Goal: Use online tool/utility: Utilize a website feature to perform a specific function

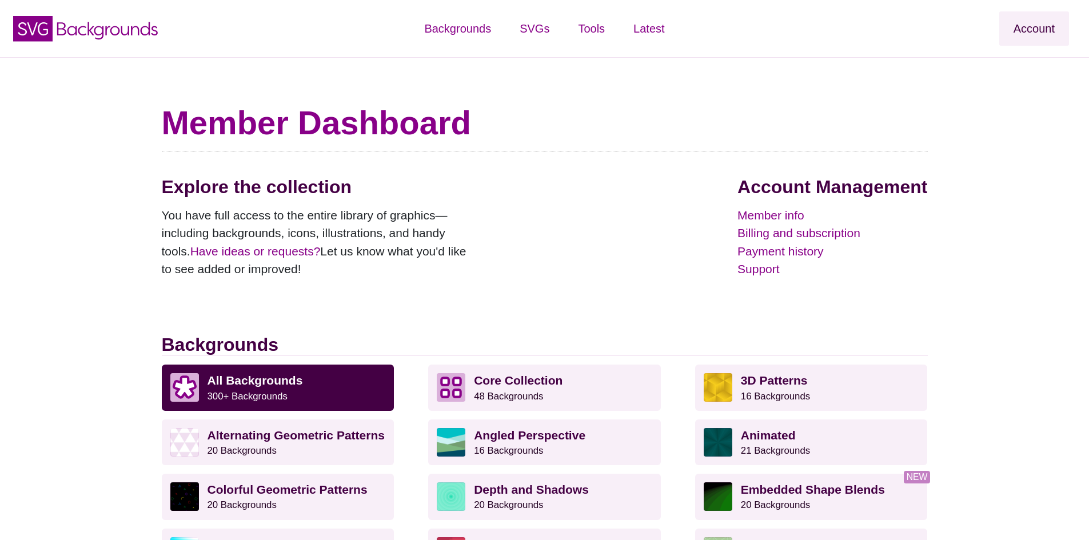
click at [1039, 29] on link "Account" at bounding box center [1034, 28] width 70 height 34
click at [35, 30] on icon "SVG Backgrounds Logo" at bounding box center [85, 28] width 149 height 29
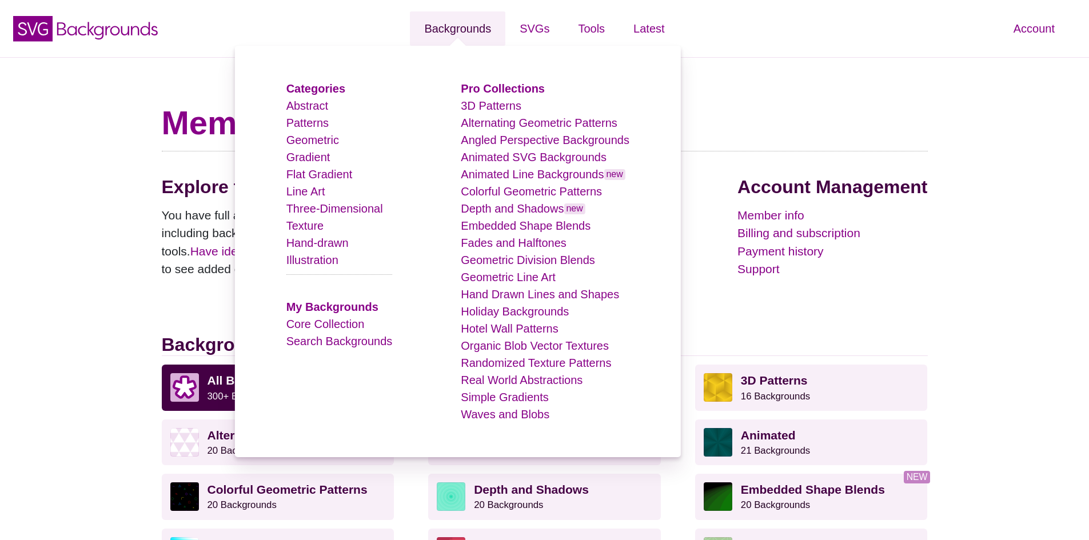
click at [461, 26] on link "Backgrounds" at bounding box center [457, 28] width 95 height 34
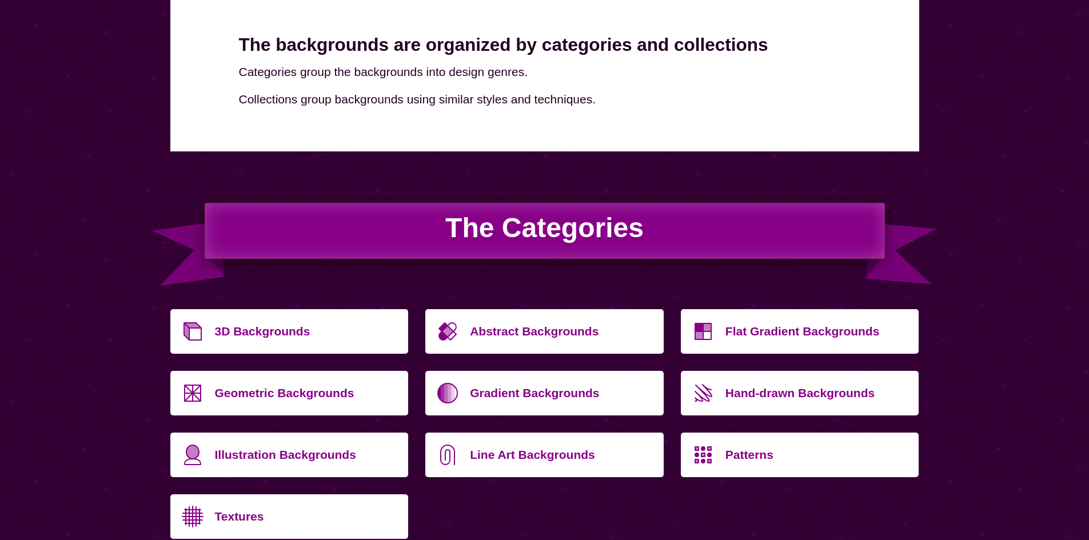
scroll to position [229, 0]
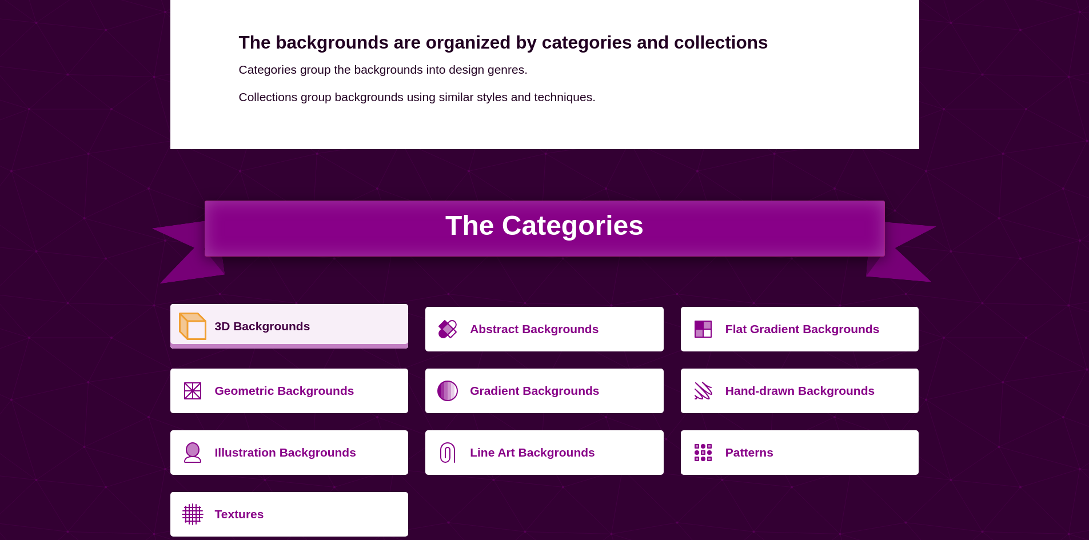
click at [322, 322] on p "3D Backgrounds" at bounding box center [307, 326] width 185 height 27
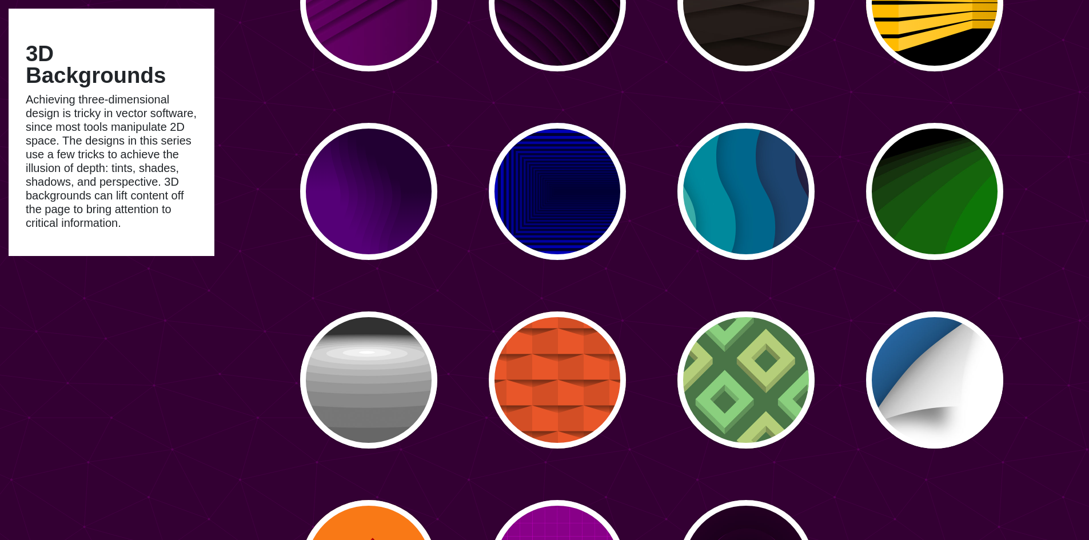
scroll to position [1764, 0]
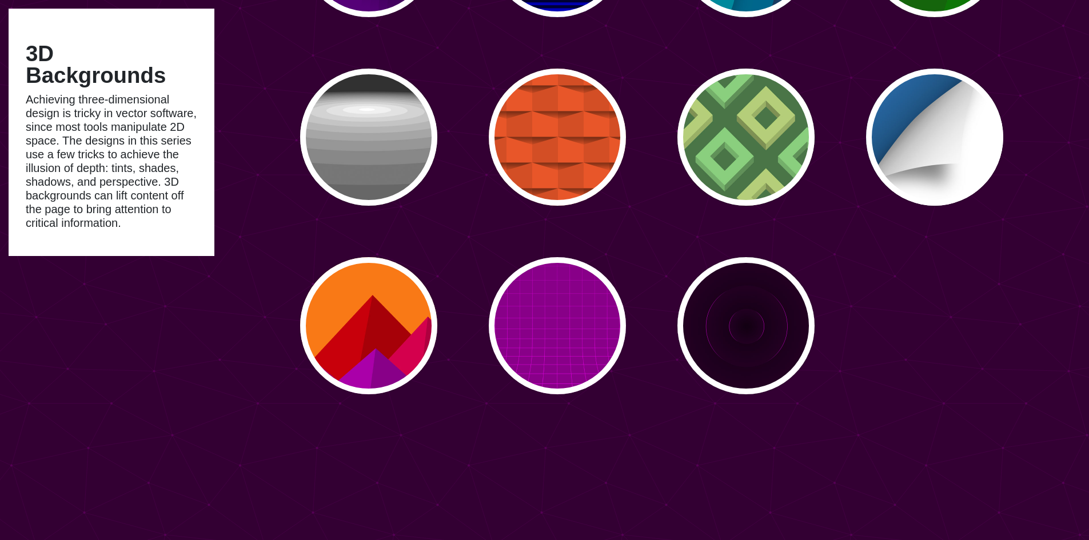
type input "#450057"
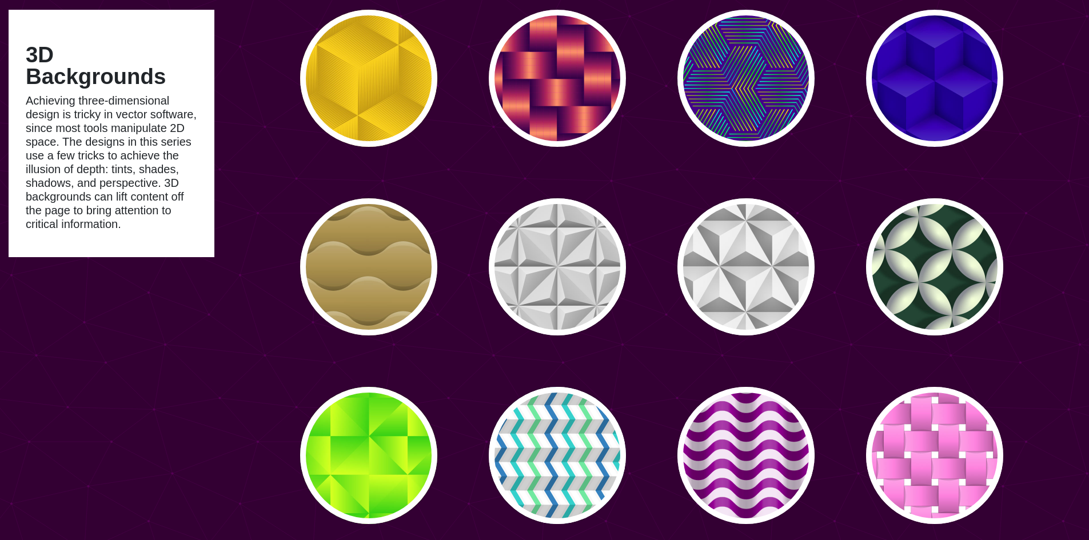
scroll to position [0, 0]
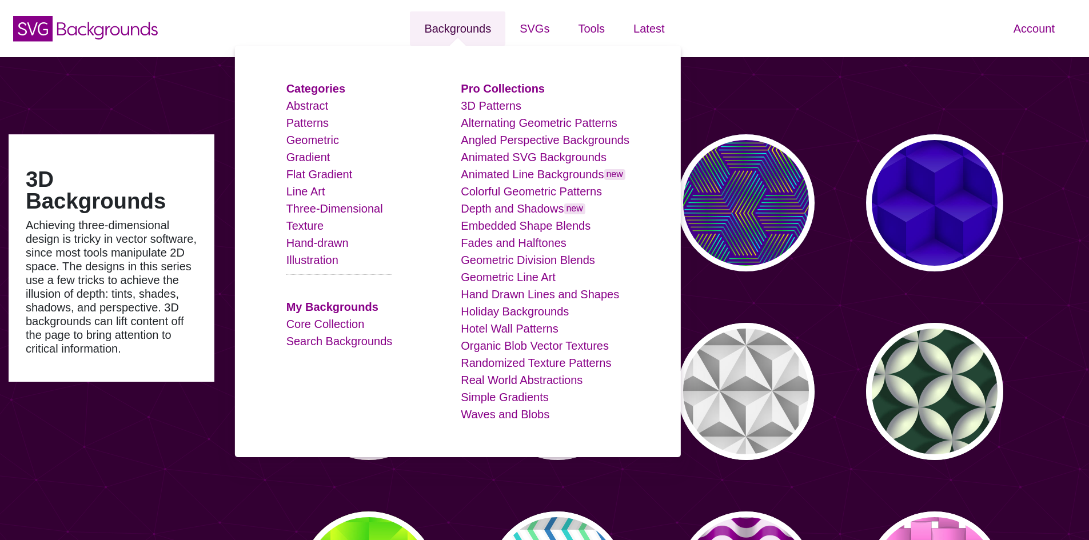
click at [462, 33] on link "Backgrounds" at bounding box center [457, 28] width 95 height 34
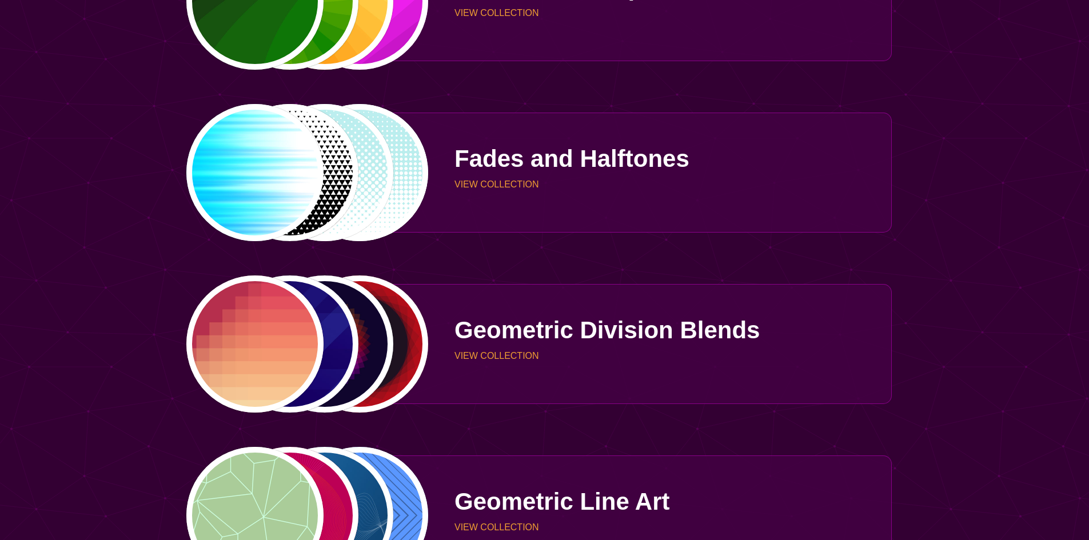
scroll to position [2116, 0]
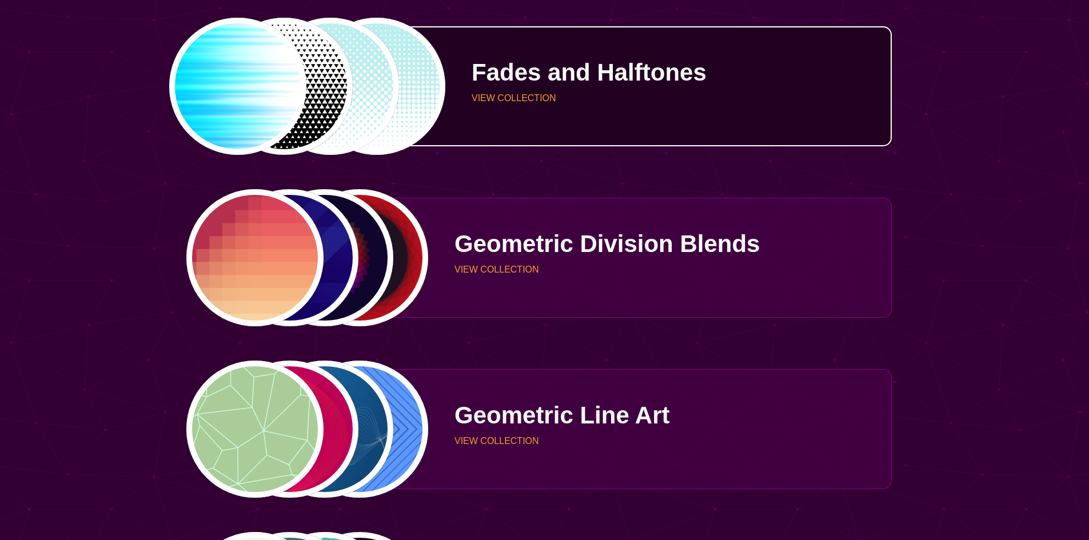
click at [543, 127] on div "Fades and Halftones VIEW COLLECTION" at bounding box center [660, 86] width 463 height 86
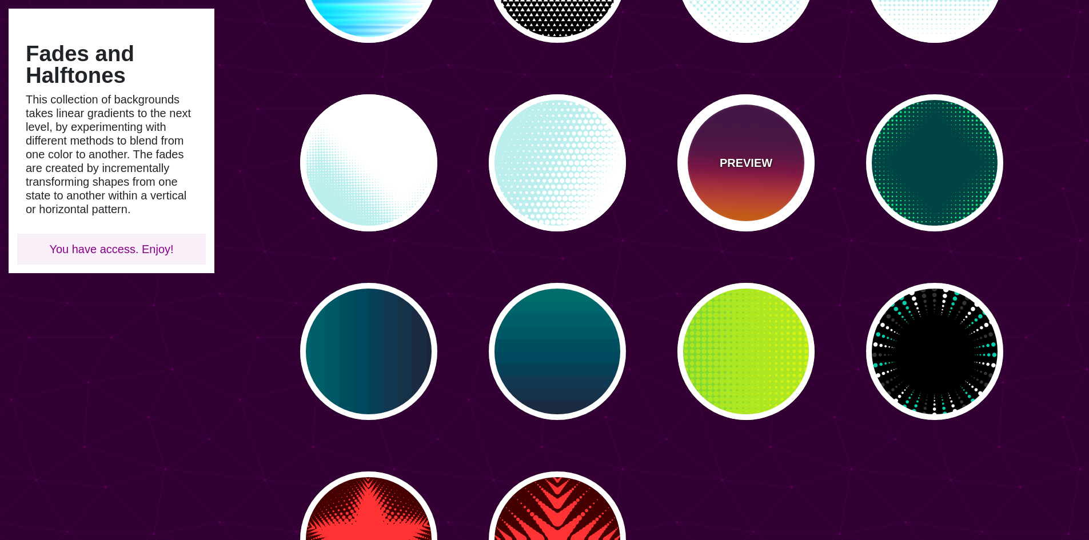
type input "#450057"
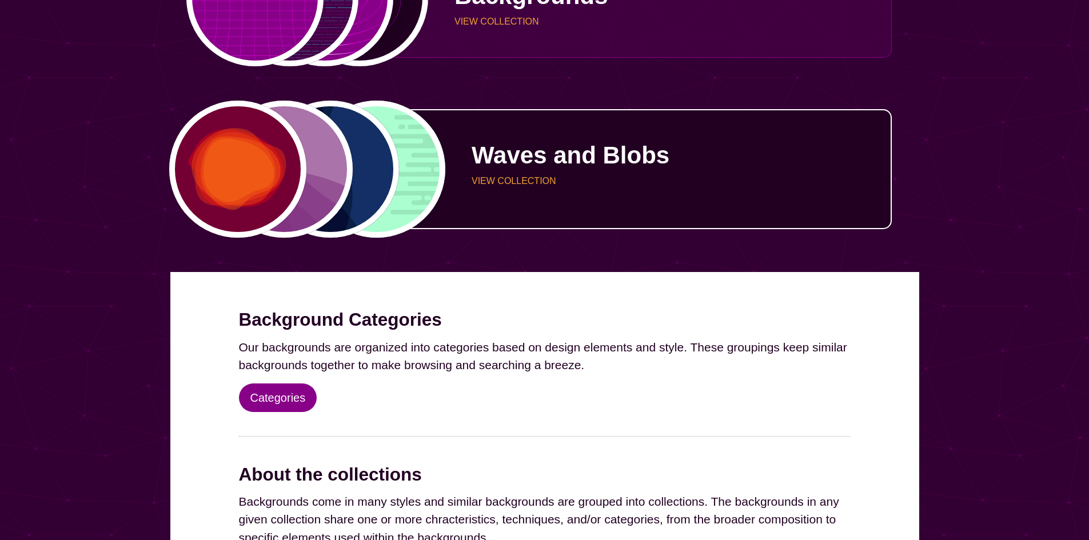
scroll to position [3831, 0]
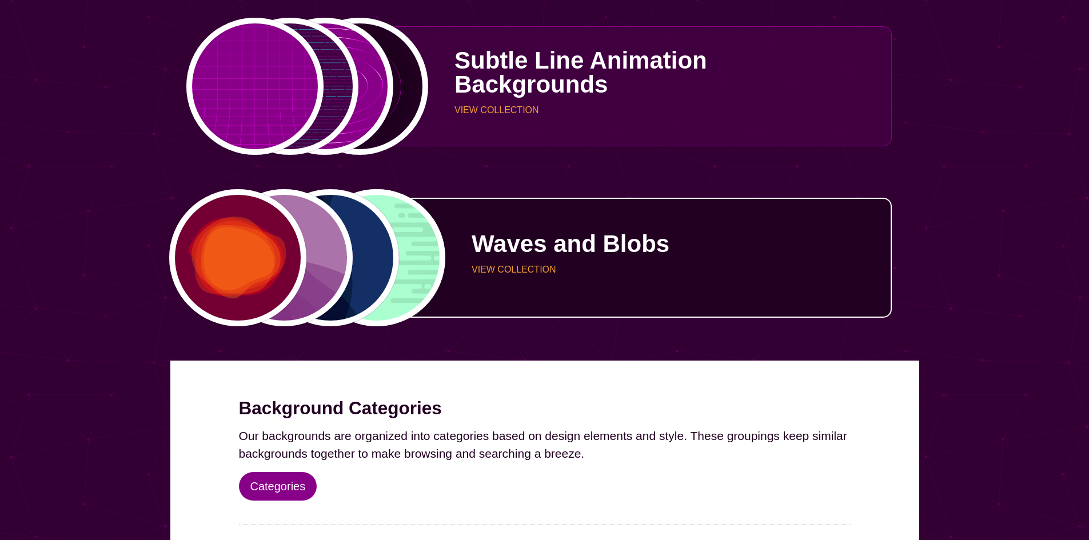
click at [557, 283] on div "Waves and Blobs VIEW COLLECTION" at bounding box center [660, 258] width 463 height 86
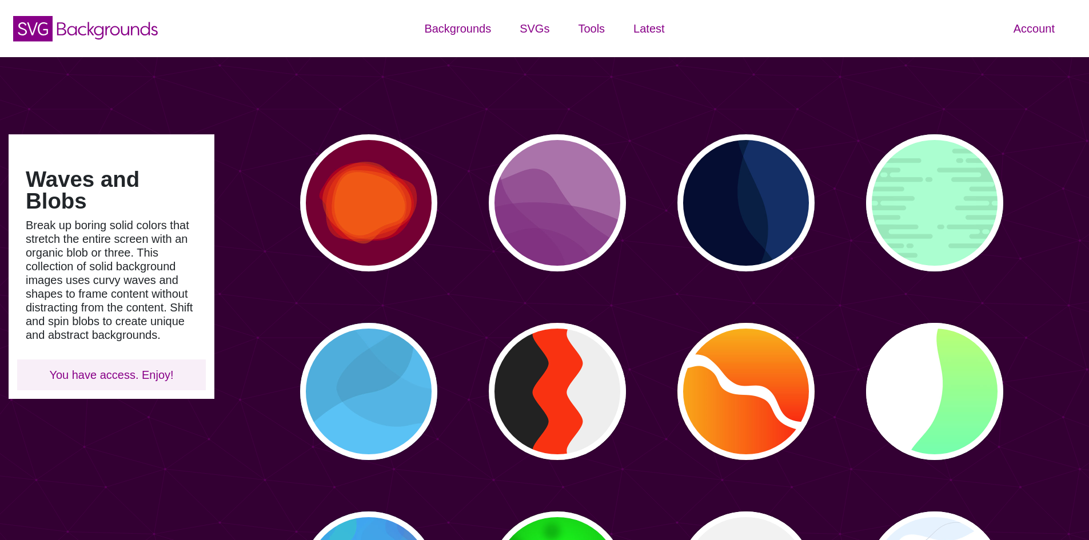
type input "#450057"
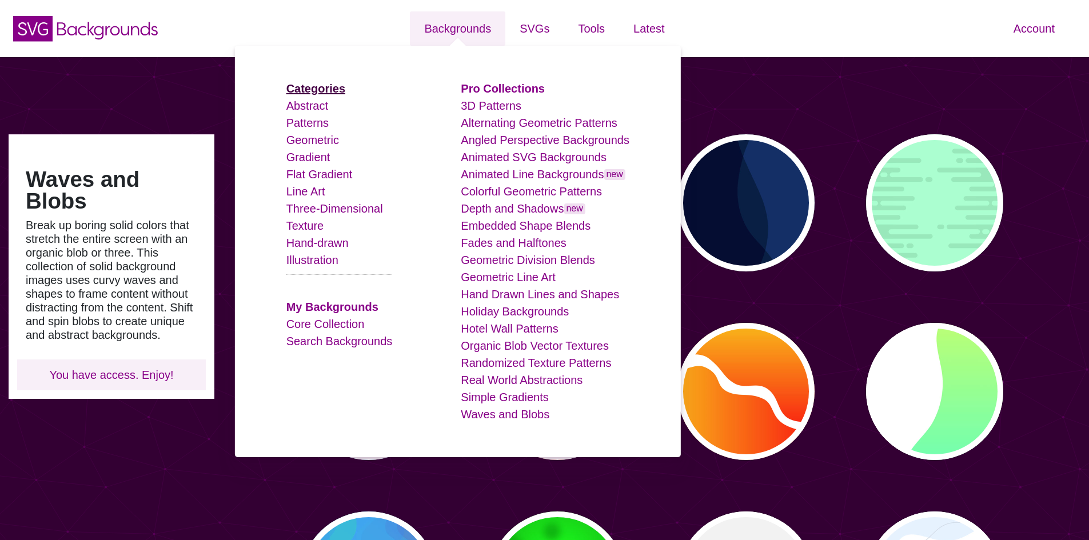
click at [329, 90] on strong "Categories" at bounding box center [315, 88] width 59 height 13
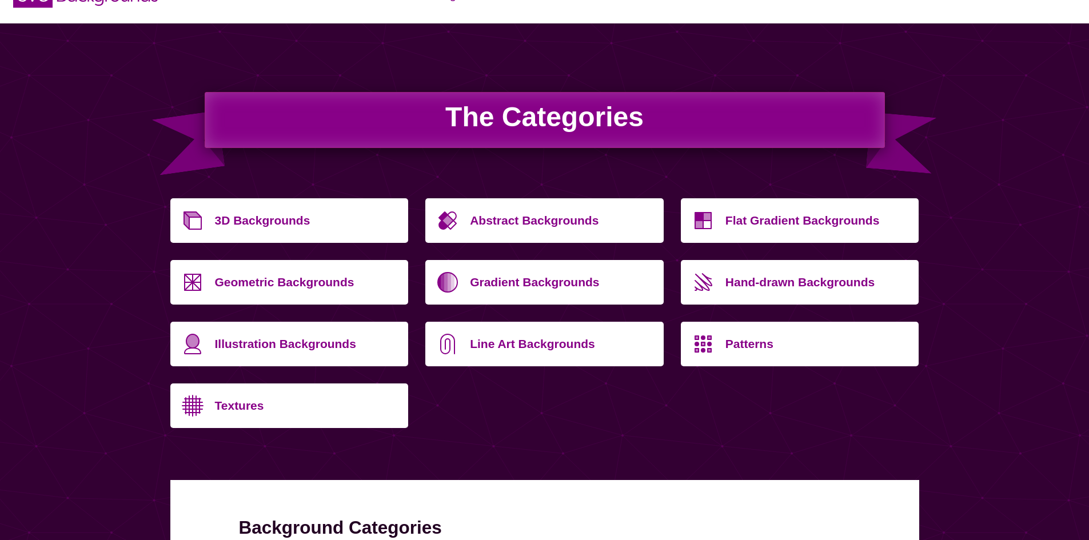
scroll to position [19, 0]
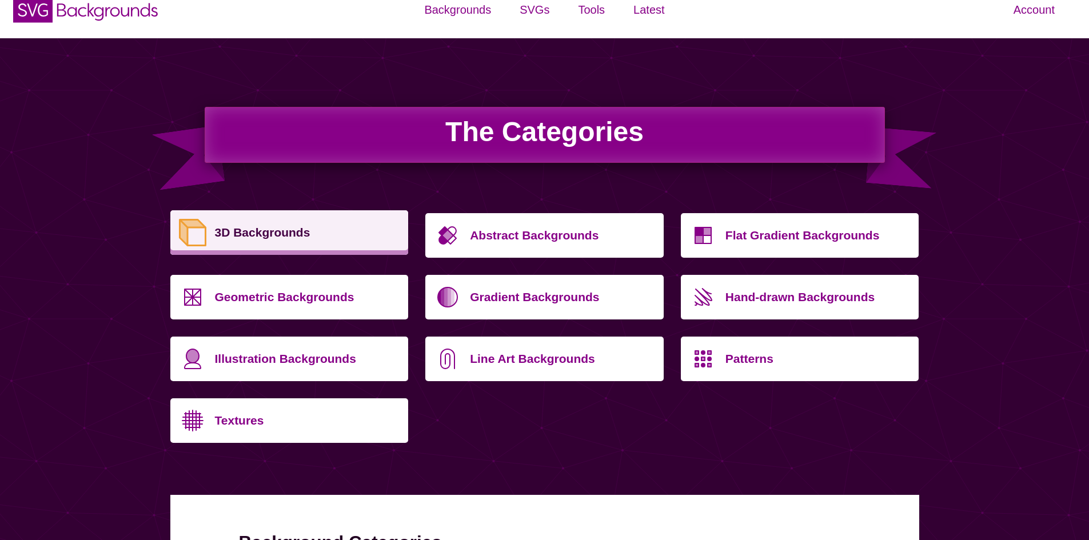
click at [317, 229] on p "3D Backgrounds" at bounding box center [307, 232] width 185 height 27
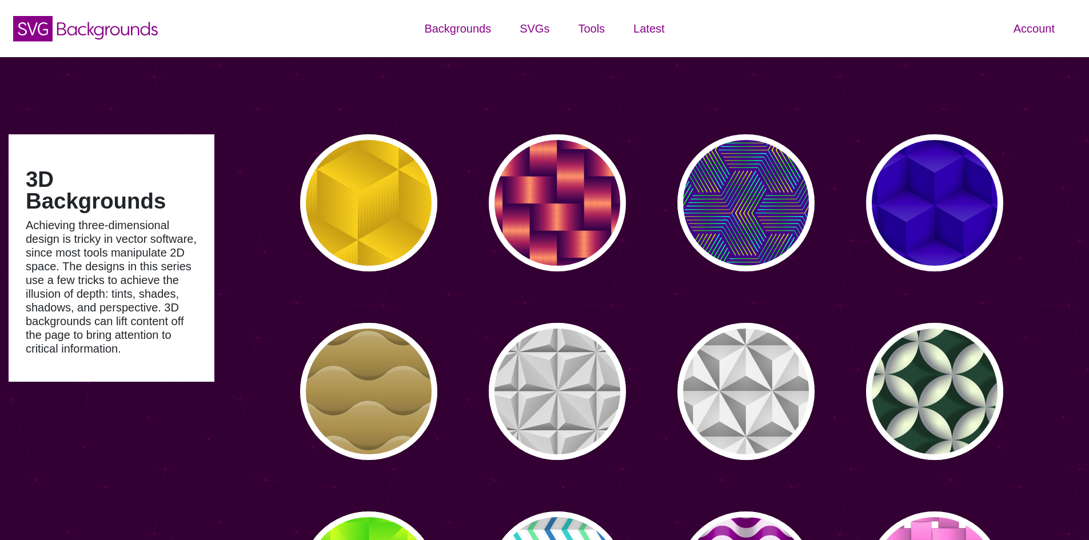
type input "#450057"
click at [111, 30] on icon at bounding box center [107, 31] width 101 height 18
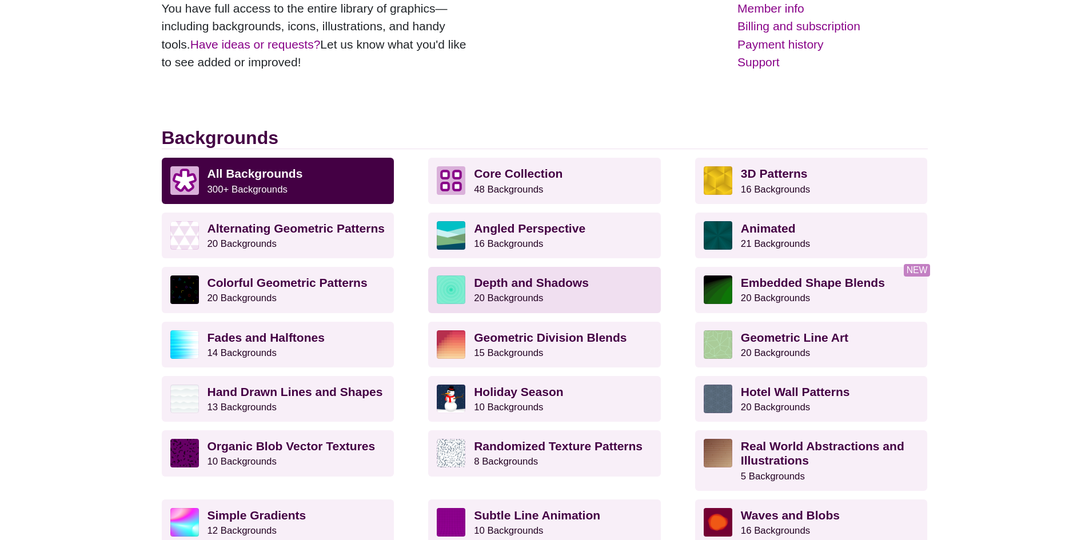
scroll to position [229, 0]
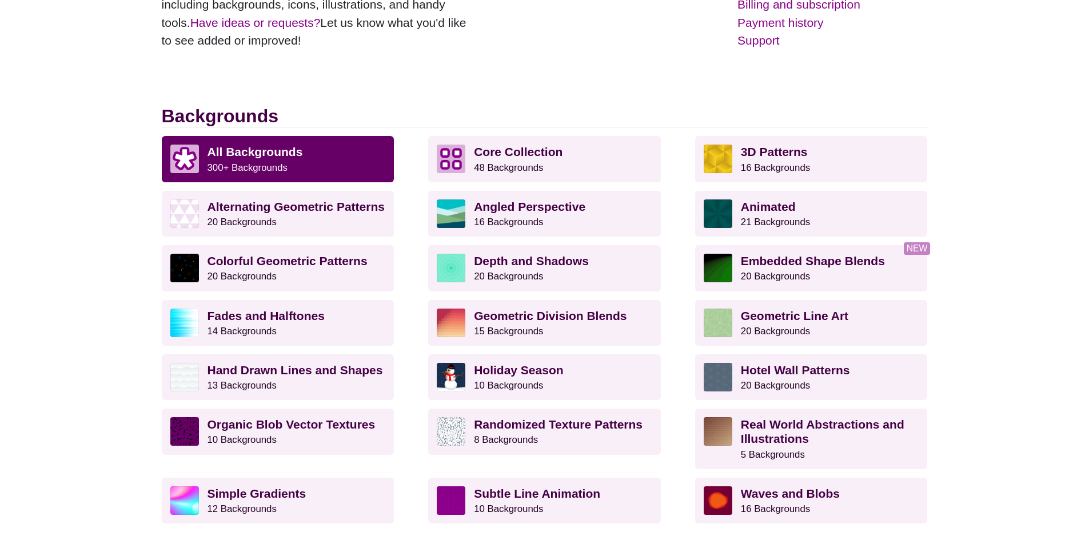
click at [302, 151] on p "All Backgrounds 300+ Backgrounds" at bounding box center [297, 159] width 178 height 29
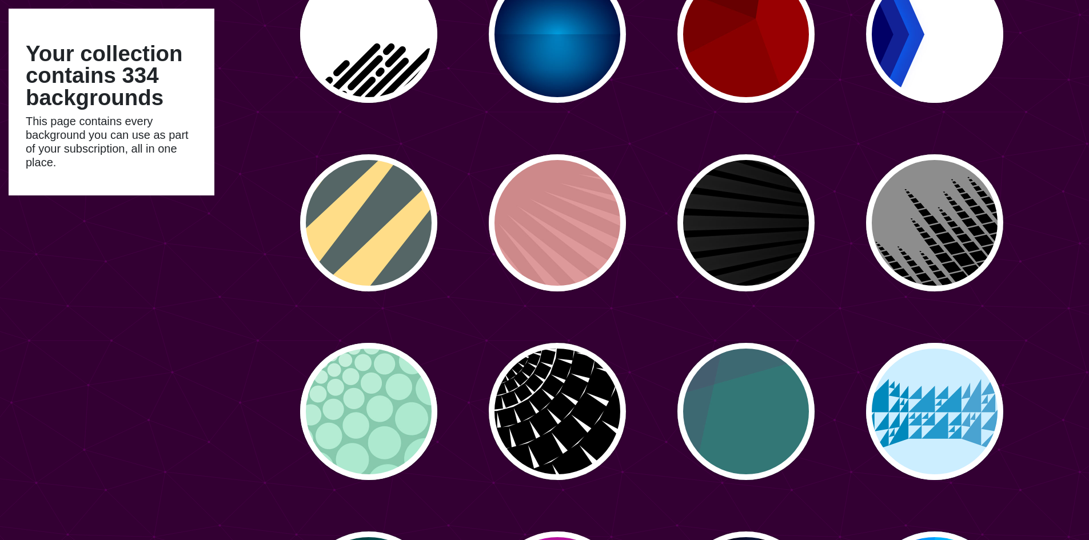
scroll to position [2058, 0]
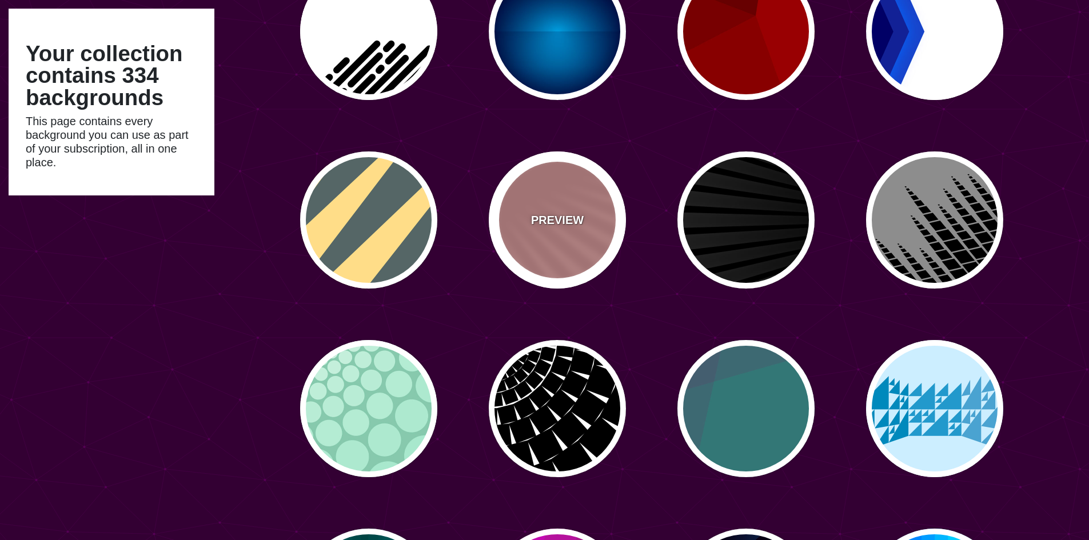
click at [552, 240] on div "PREVIEW" at bounding box center [557, 220] width 137 height 137
click at [539, 218] on p "PREVIEW" at bounding box center [557, 220] width 53 height 17
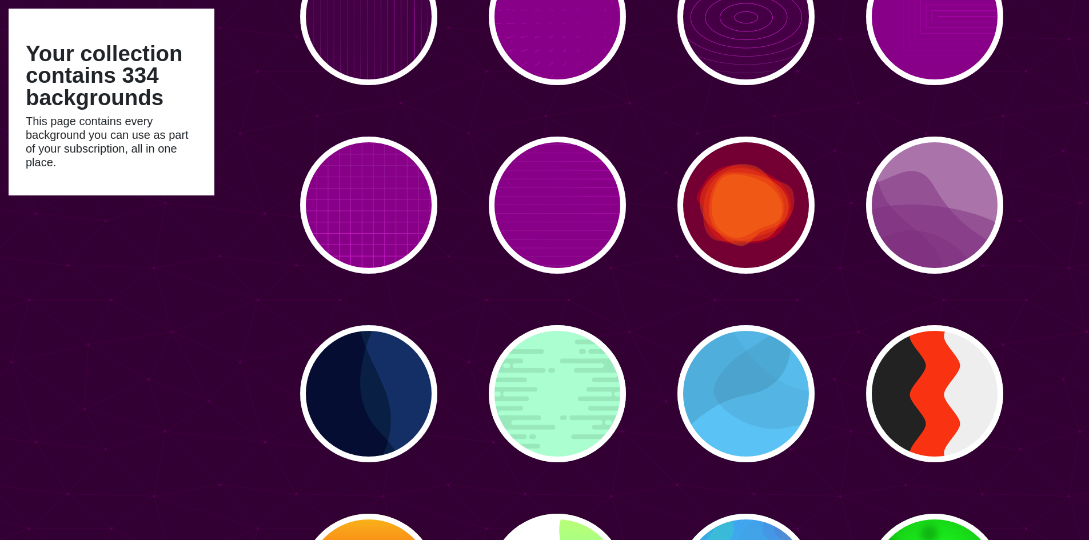
scroll to position [14923, 0]
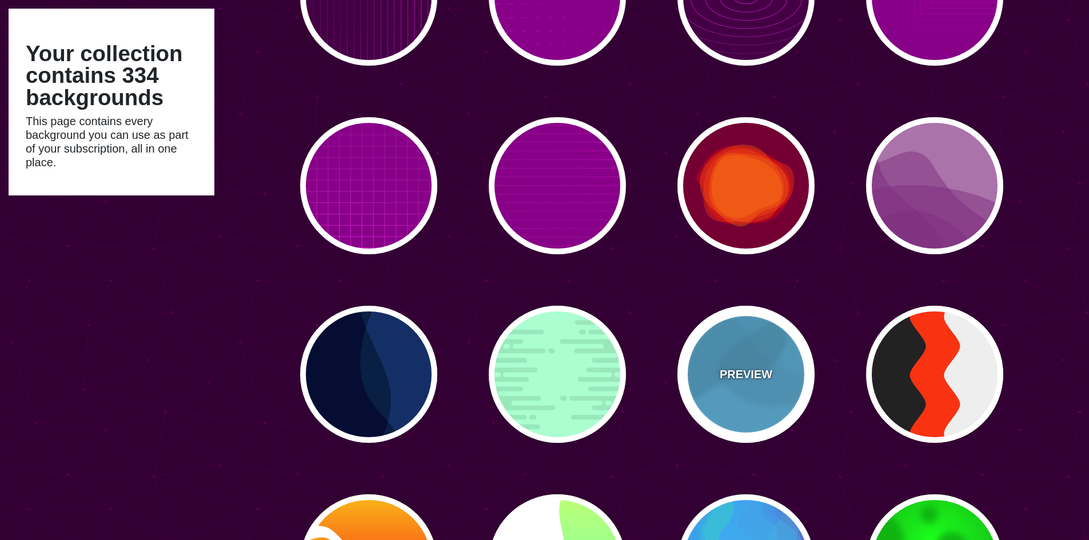
click at [744, 373] on p "PREVIEW" at bounding box center [746, 374] width 53 height 17
type input "#44CCFF"
type input "#000000"
type input "0"
type input "0.1"
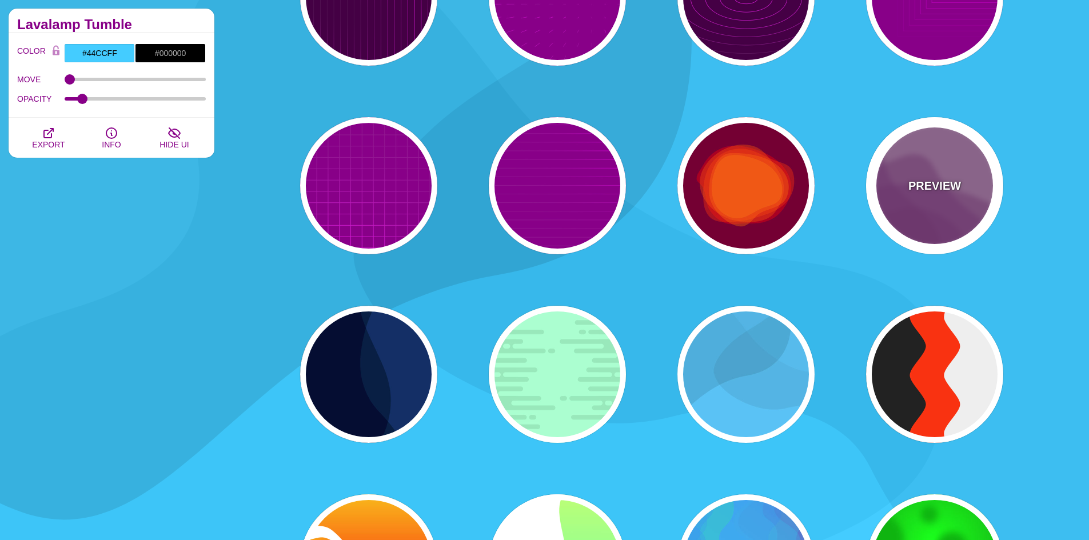
click at [912, 217] on div "PREVIEW" at bounding box center [934, 185] width 137 height 137
type input "#AA77AA"
type input "#7F3681"
type input "0.5"
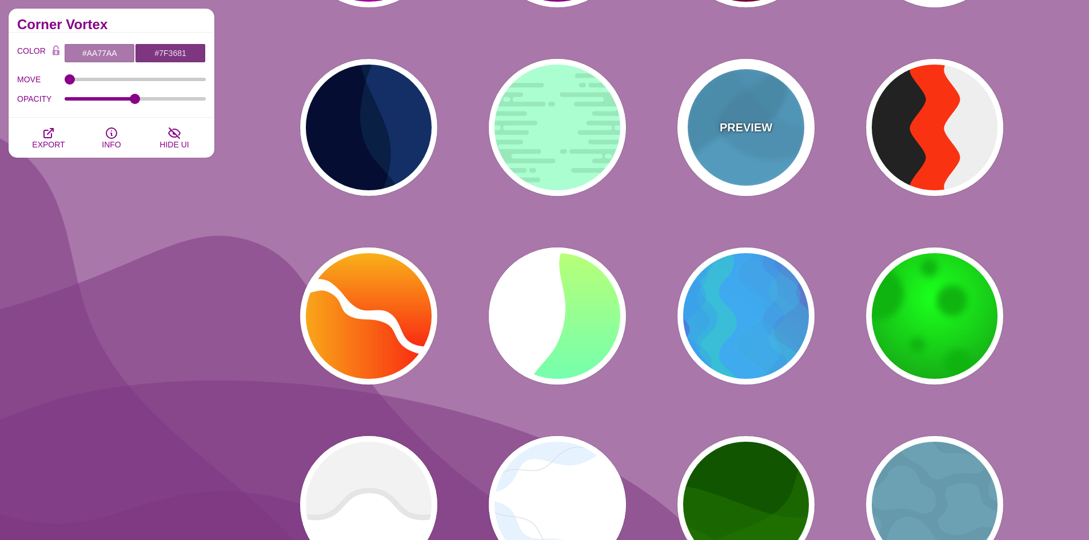
scroll to position [15152, 0]
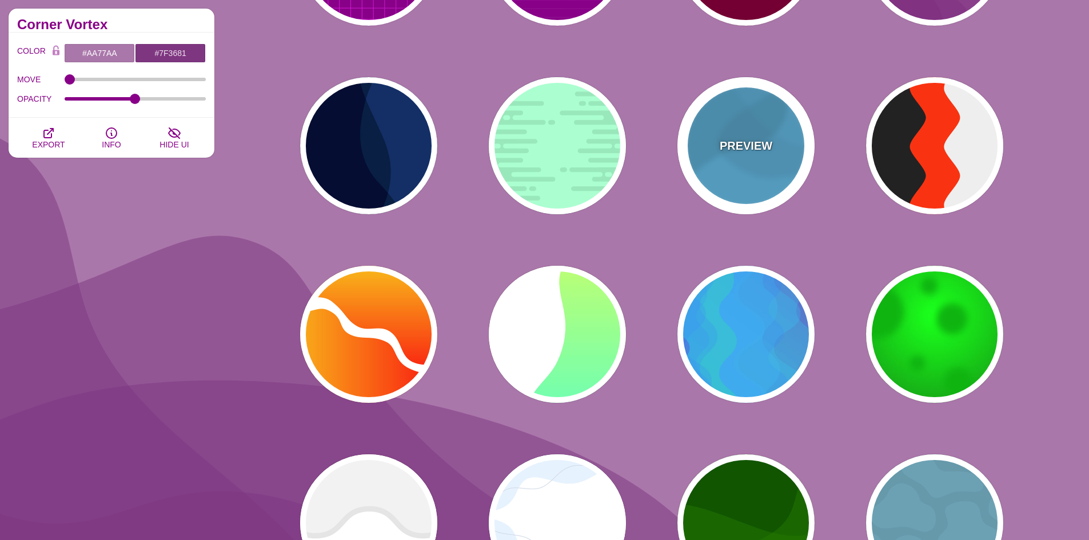
click at [726, 167] on div "PREVIEW" at bounding box center [746, 145] width 137 height 137
type input "#44CCFF"
type input "#000000"
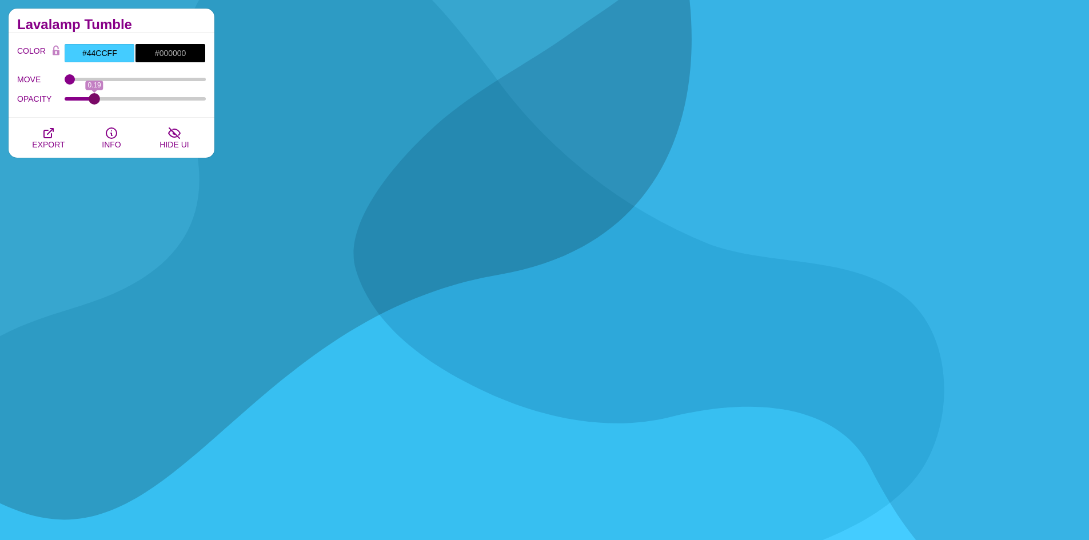
drag, startPoint x: 79, startPoint y: 101, endPoint x: 94, endPoint y: 106, distance: 15.7
type input "0.19"
click at [94, 101] on input "OPACITY" at bounding box center [136, 99] width 142 height 5
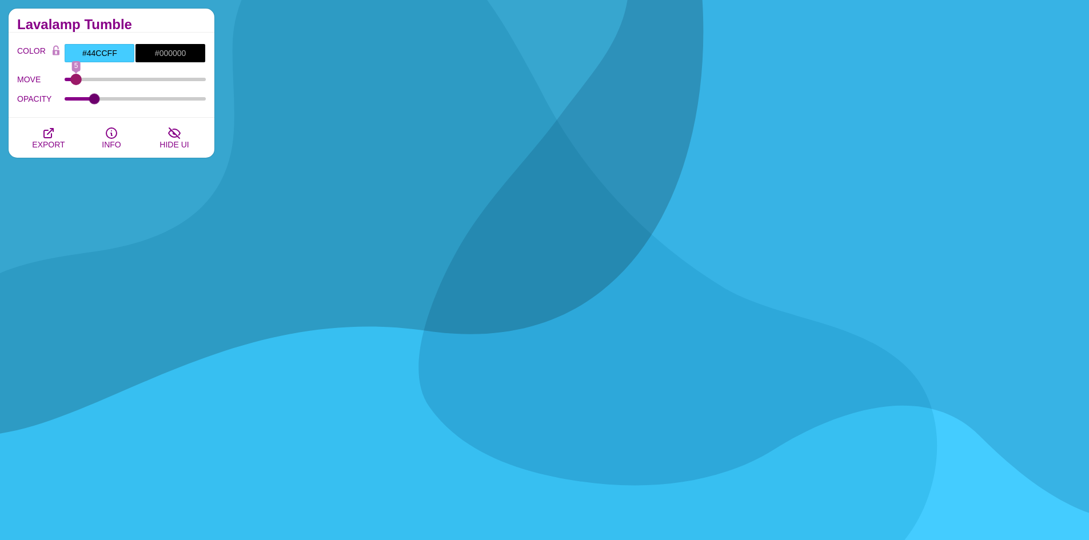
drag, startPoint x: 72, startPoint y: 81, endPoint x: 77, endPoint y: 89, distance: 9.2
type input "5"
click at [77, 82] on input "MOVE" at bounding box center [136, 79] width 142 height 5
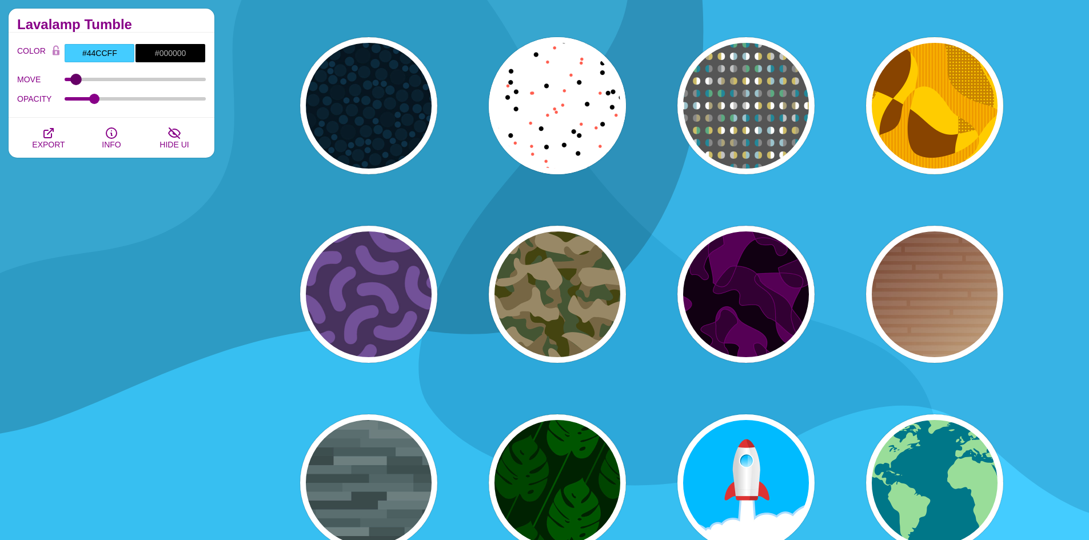
scroll to position [13380, 0]
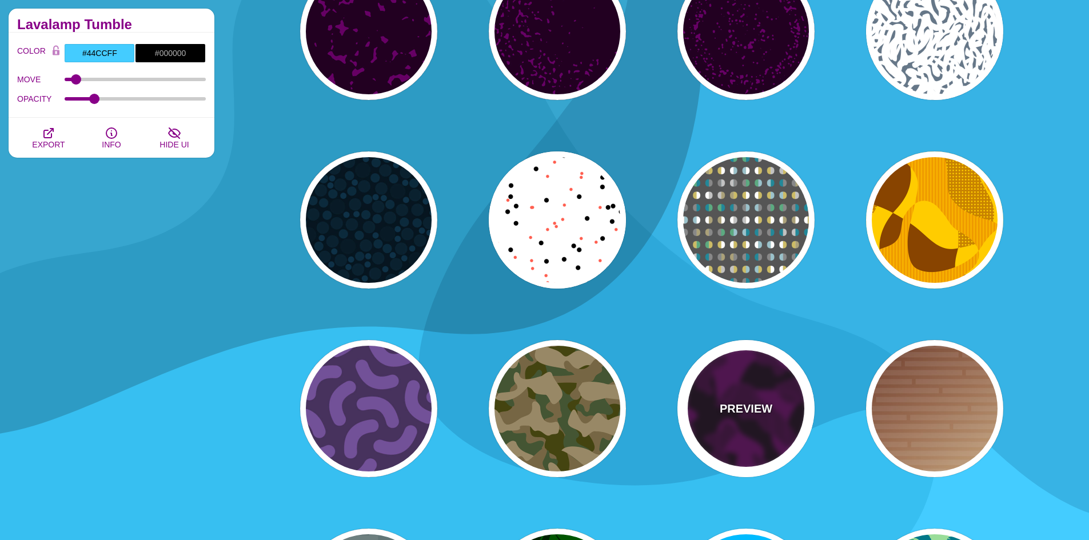
click at [746, 380] on div "PREVIEW" at bounding box center [746, 408] width 137 height 137
type input "#110011"
type input "#550055"
type input "#330033"
type input "#770077"
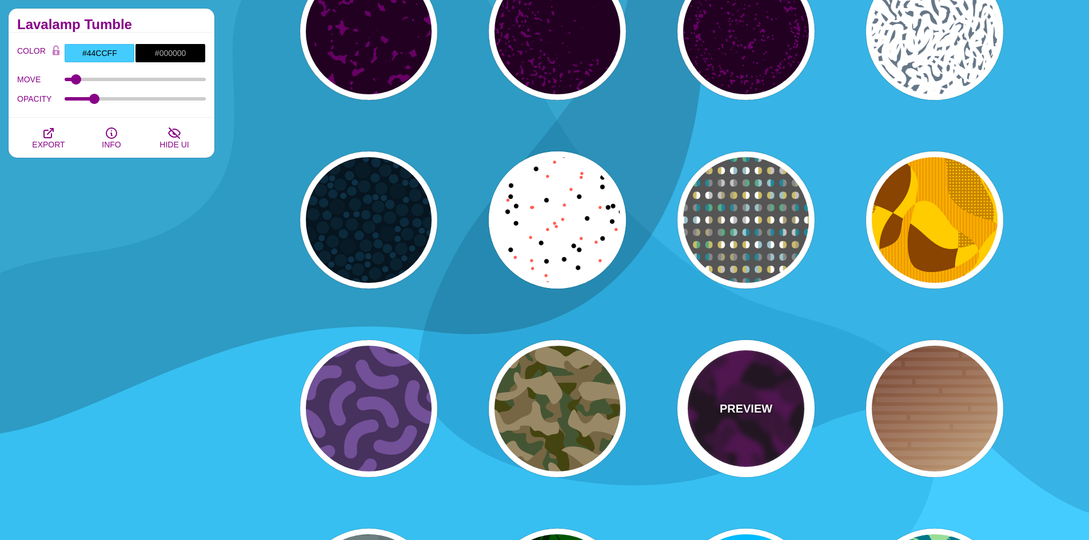
type input "2"
type input "1"
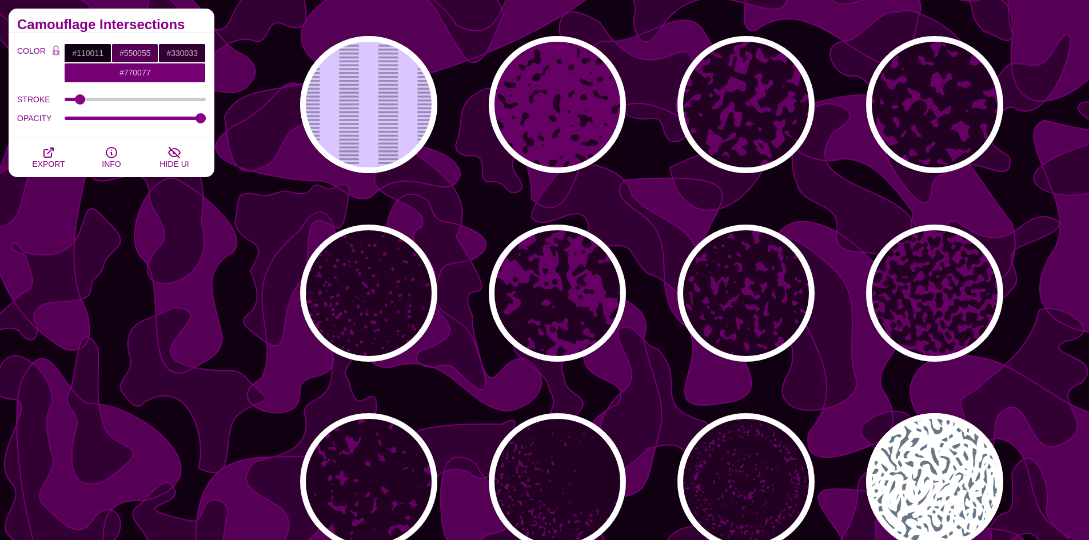
scroll to position [12922, 0]
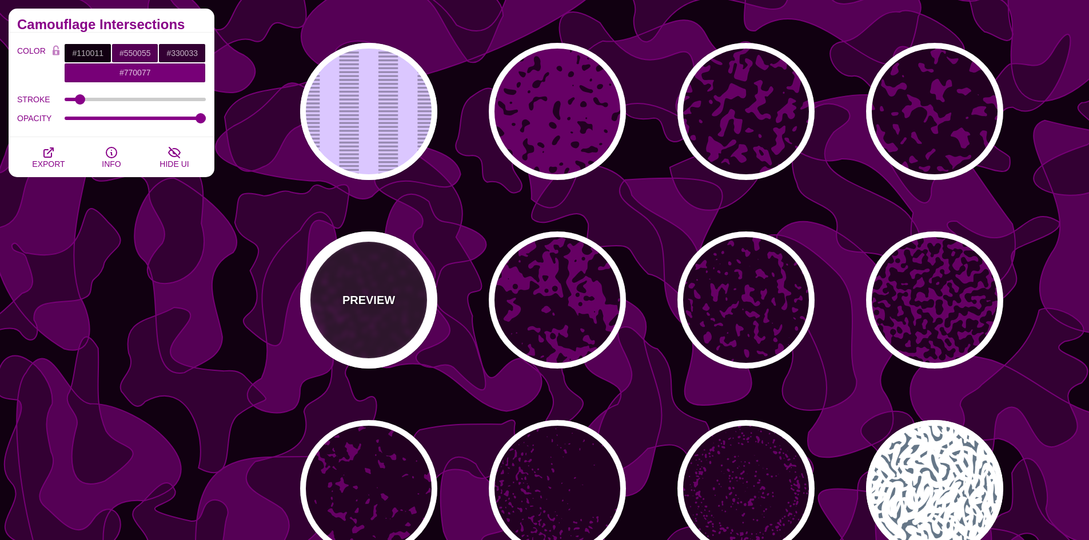
click at [390, 305] on p "PREVIEW" at bounding box center [368, 300] width 53 height 17
type input "#660066"
type input "#220022"
type input "#FFFFFF"
type input "0"
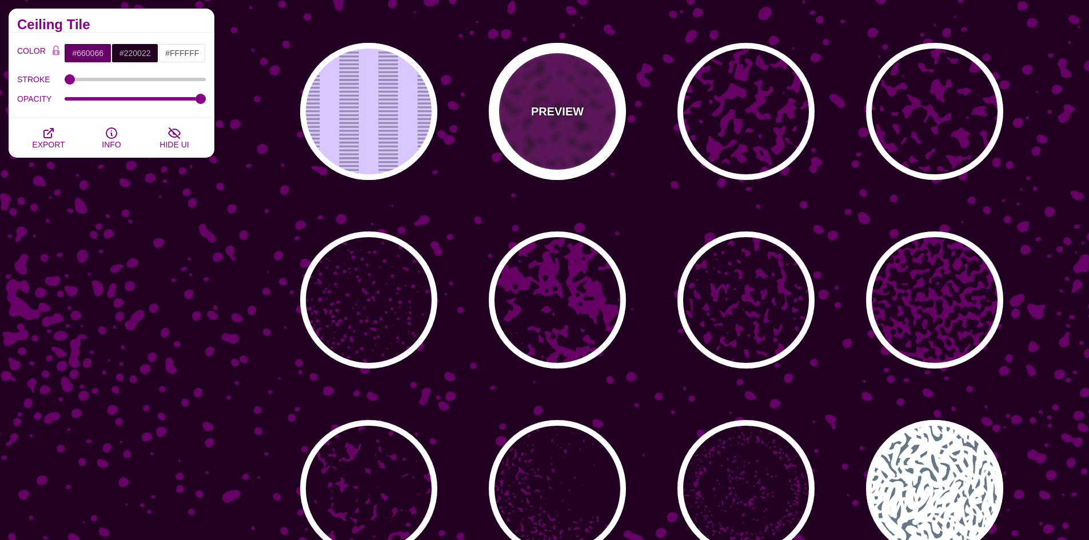
click at [560, 137] on div "PREVIEW" at bounding box center [557, 111] width 137 height 137
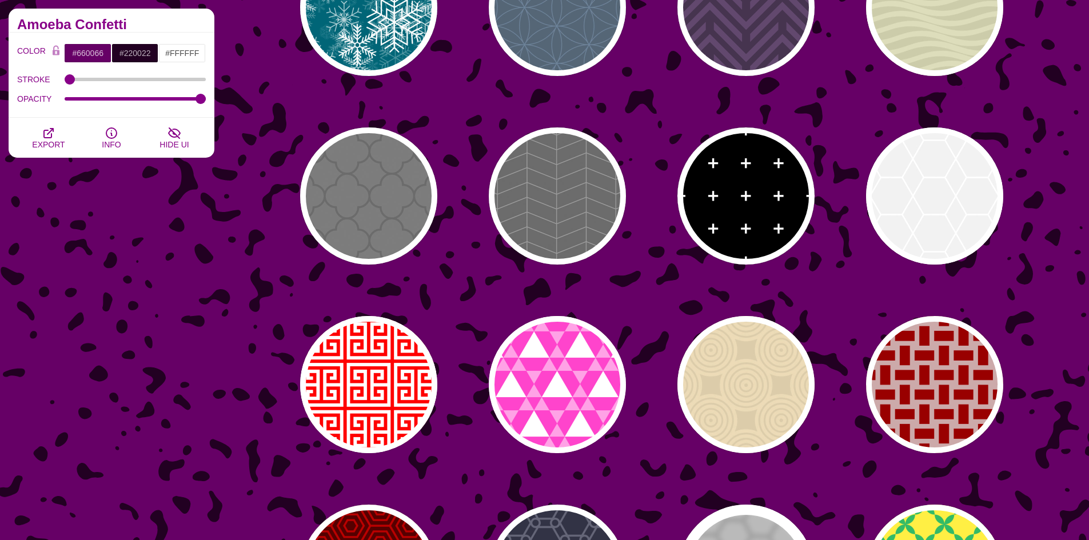
scroll to position [12065, 0]
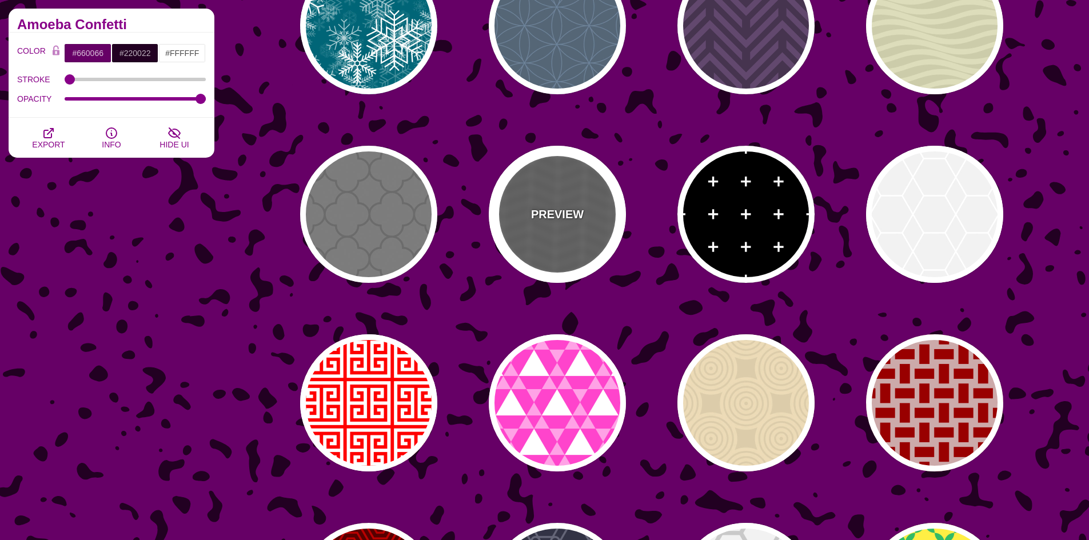
click at [494, 224] on div "PREVIEW" at bounding box center [557, 214] width 137 height 137
type input "#555555"
type input "#888888"
type input "20"
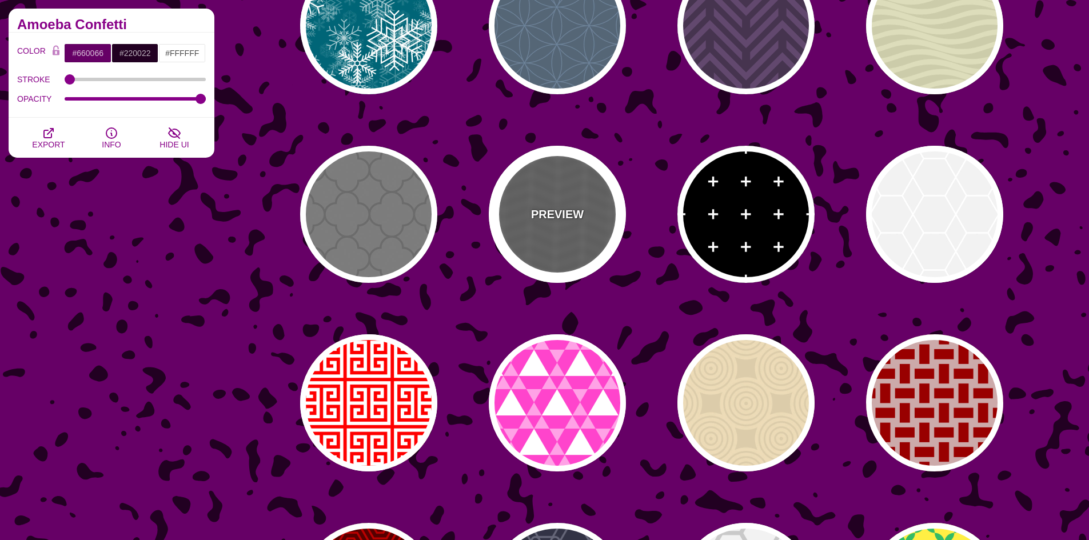
type input "5"
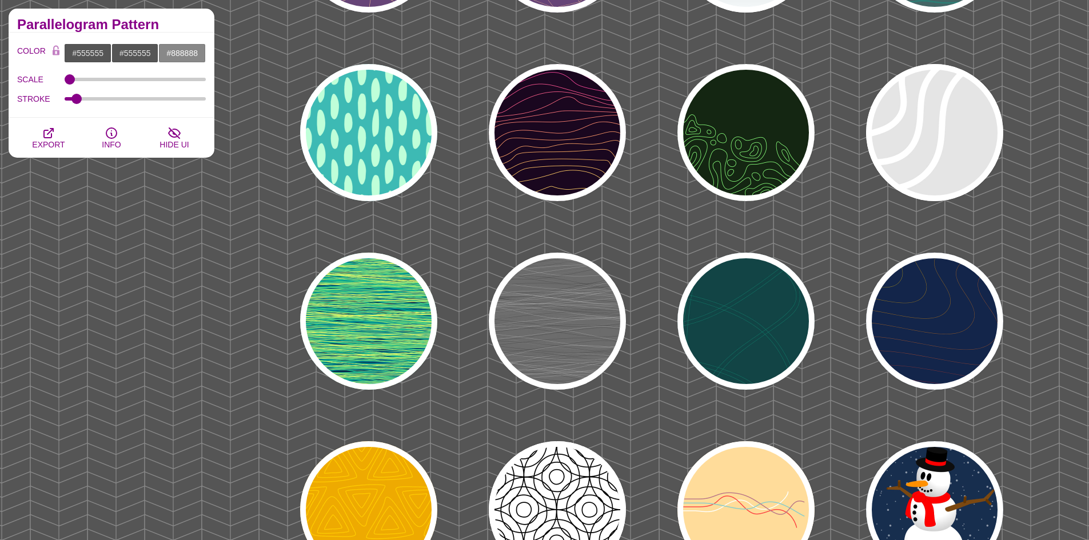
scroll to position [10978, 0]
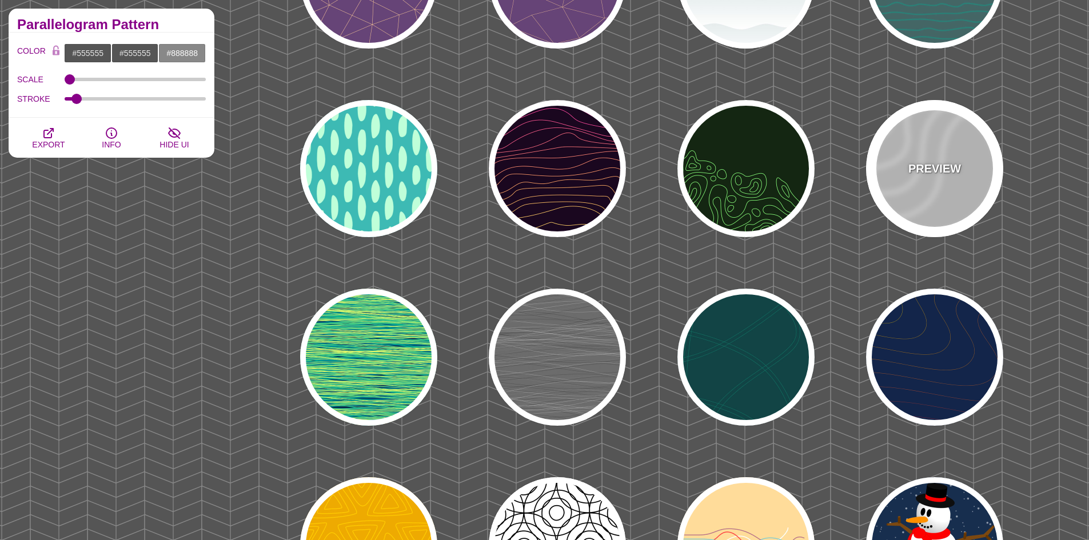
click at [914, 192] on div "PREVIEW" at bounding box center [934, 168] width 137 height 137
type input "#DDDDDD"
type input "#FFFFFF"
type input "35"
type input "1"
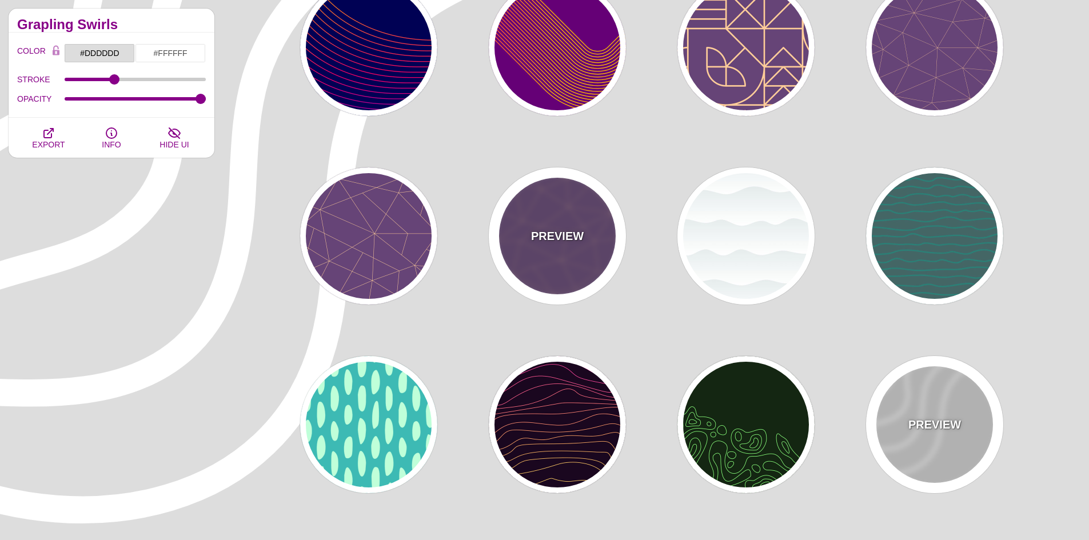
scroll to position [10692, 0]
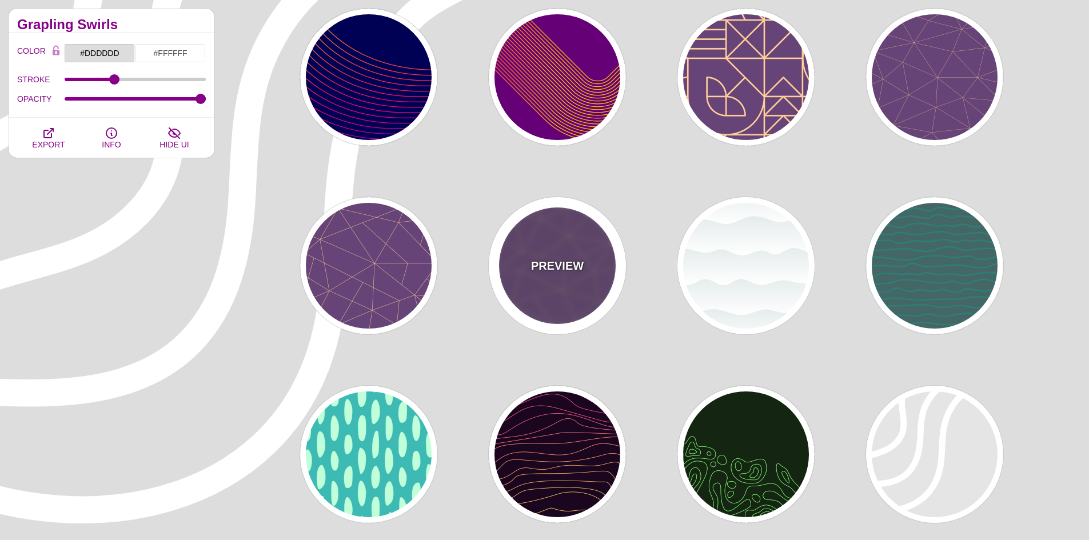
click at [591, 273] on div "PREVIEW" at bounding box center [557, 265] width 137 height 137
type input "#664477"
type input "#FFCC99"
type input "2"
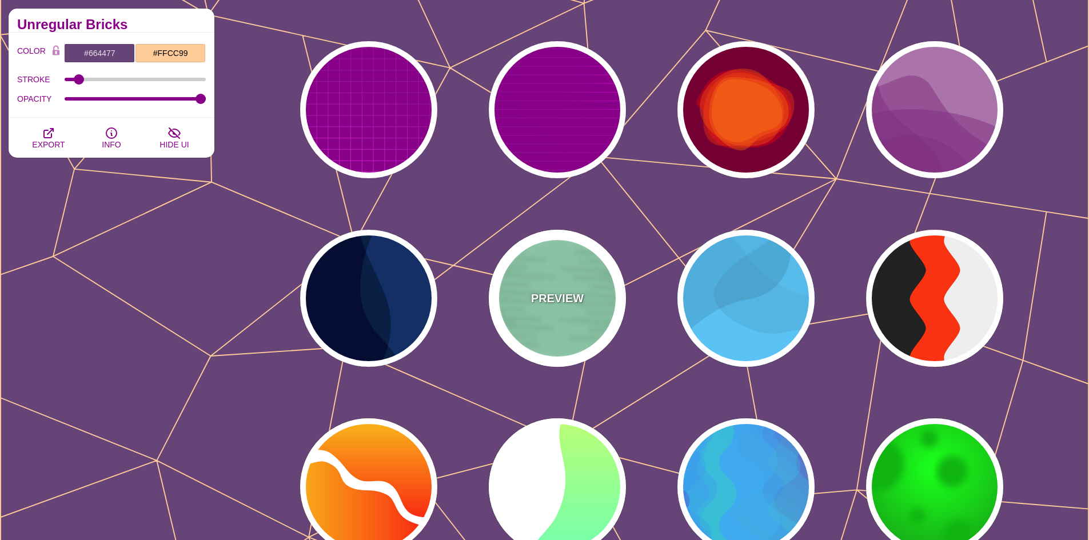
scroll to position [15038, 0]
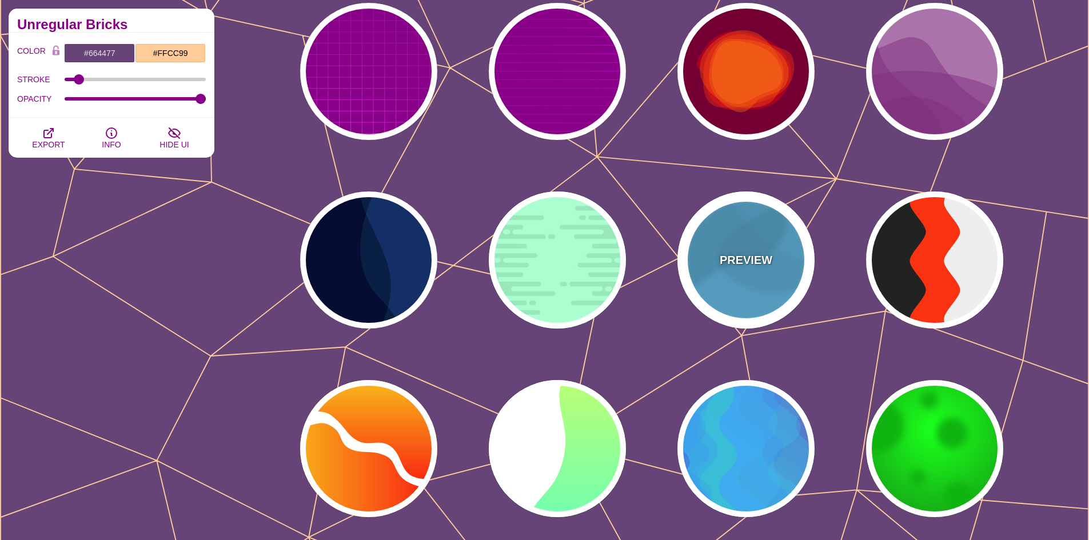
click at [749, 265] on p "PREVIEW" at bounding box center [746, 260] width 53 height 17
type input "#44CCFF"
type input "#000000"
type input "0"
type input "0.1"
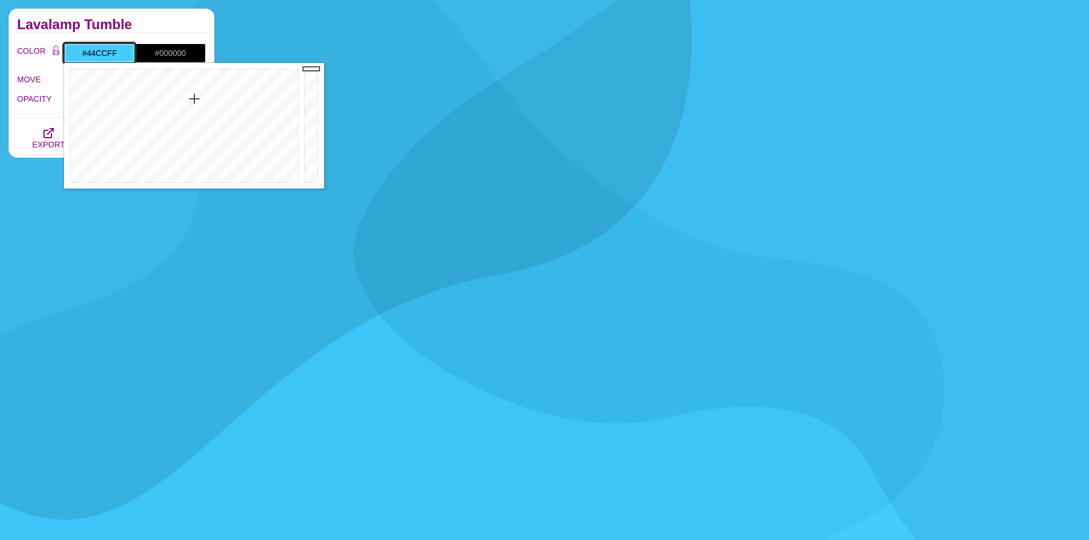
click at [107, 50] on input "#44CCFF" at bounding box center [99, 52] width 71 height 19
click at [106, 52] on input "#44CCFF" at bounding box center [99, 52] width 71 height 19
paste input "204464"
type input "#204464"
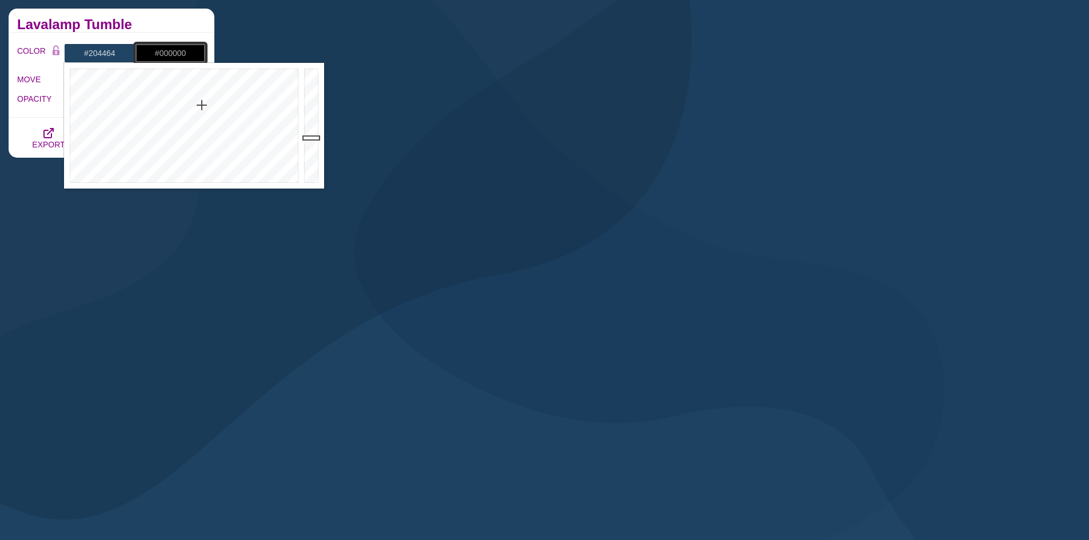
click at [176, 53] on input "#000000" at bounding box center [170, 52] width 71 height 19
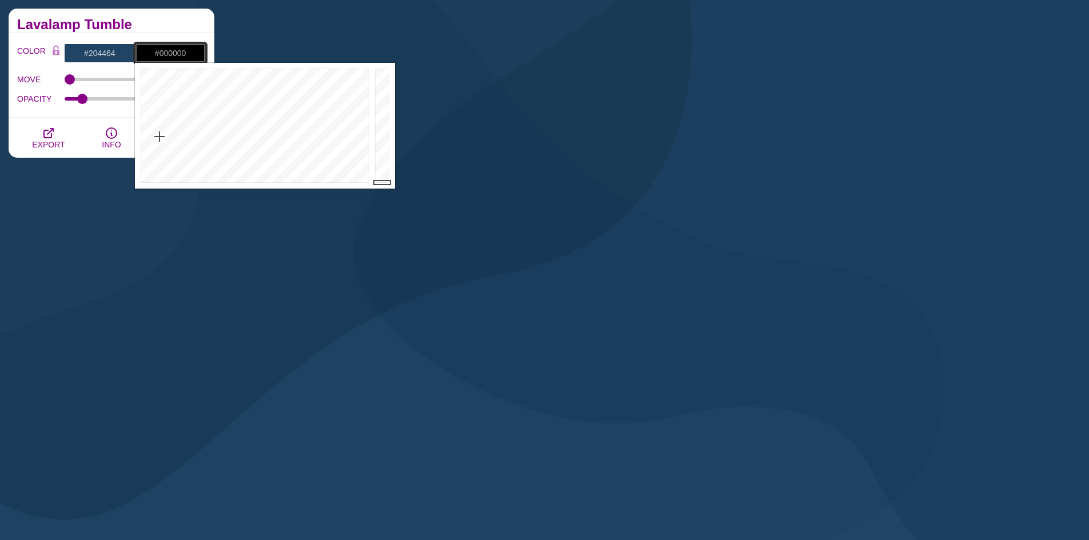
click at [176, 53] on input "#000000" at bounding box center [170, 52] width 71 height 19
paste input "1A1A1A"
type input "#1A1A1A"
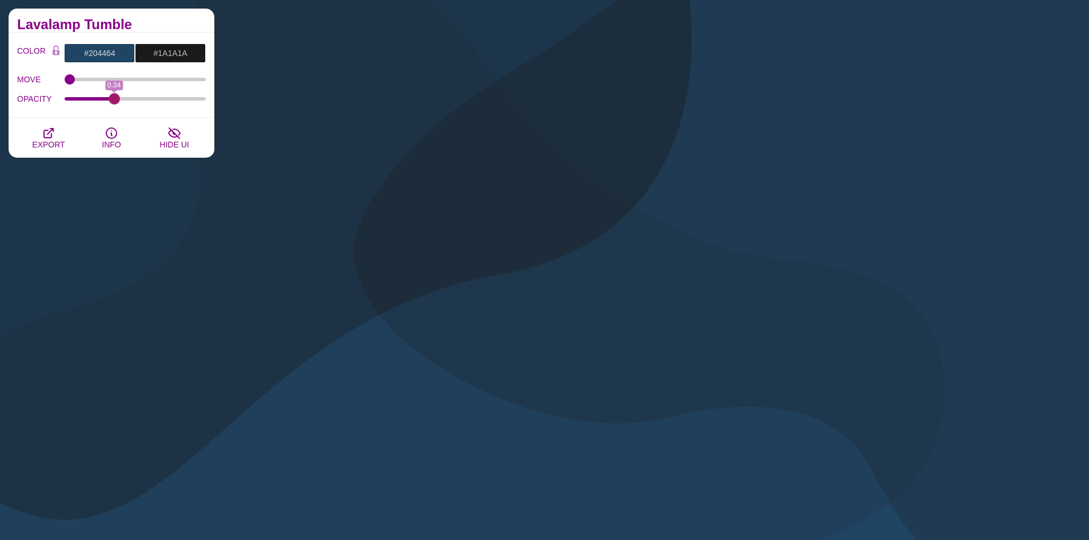
drag, startPoint x: 86, startPoint y: 96, endPoint x: 114, endPoint y: 95, distance: 28.6
type input "0.34"
click at [114, 97] on input "OPACITY" at bounding box center [136, 99] width 142 height 5
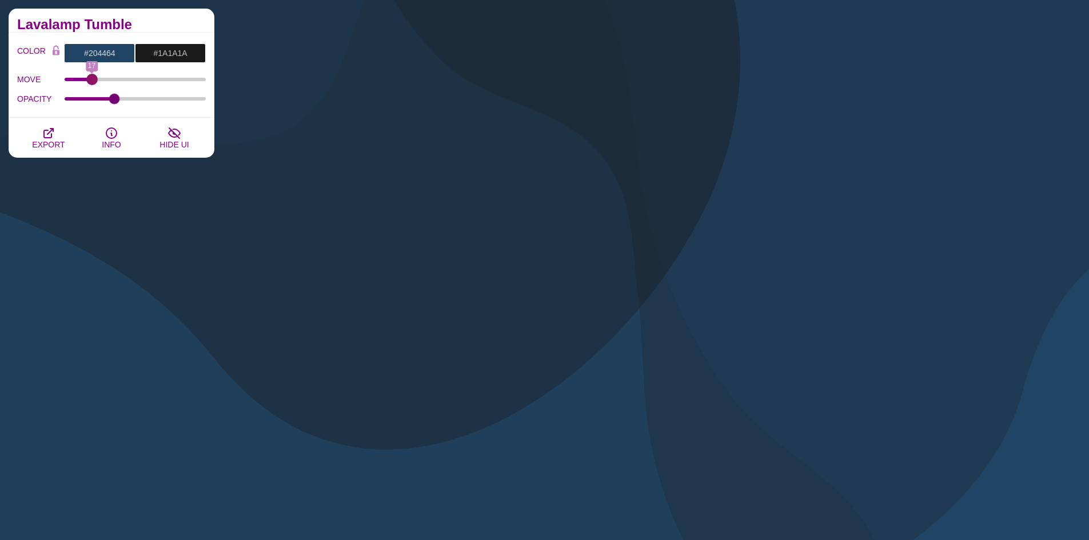
drag, startPoint x: 65, startPoint y: 79, endPoint x: 91, endPoint y: 82, distance: 27.0
type input "17"
click at [91, 82] on input "MOVE" at bounding box center [136, 79] width 142 height 5
click at [40, 141] on span "EXPORT" at bounding box center [48, 144] width 33 height 9
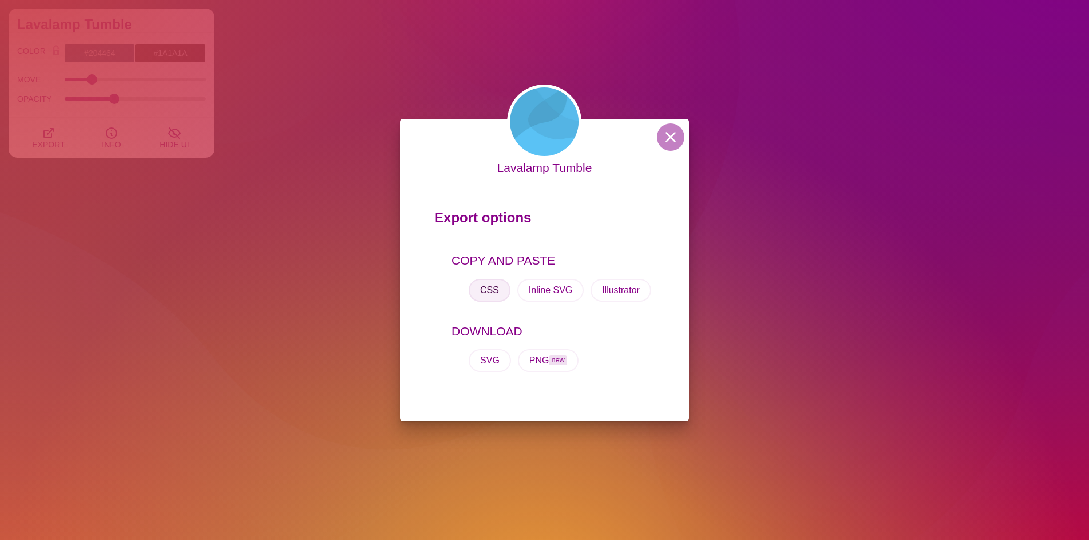
click at [493, 290] on button "CSS" at bounding box center [490, 290] width 42 height 23
click at [481, 286] on button "CSS" at bounding box center [490, 290] width 42 height 23
click at [674, 130] on button at bounding box center [670, 137] width 27 height 27
